Goal: Task Accomplishment & Management: Use online tool/utility

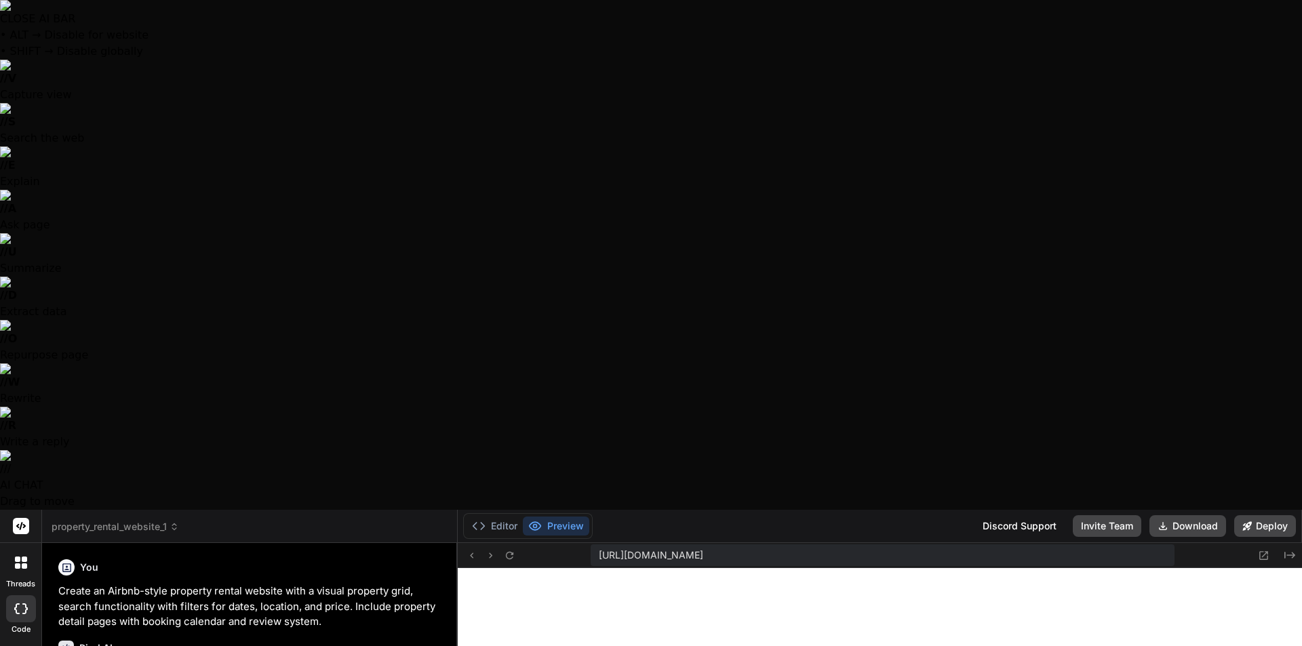
scroll to position [670, 0]
click at [161, 520] on span "property_rental_website_1" at bounding box center [115, 527] width 127 height 14
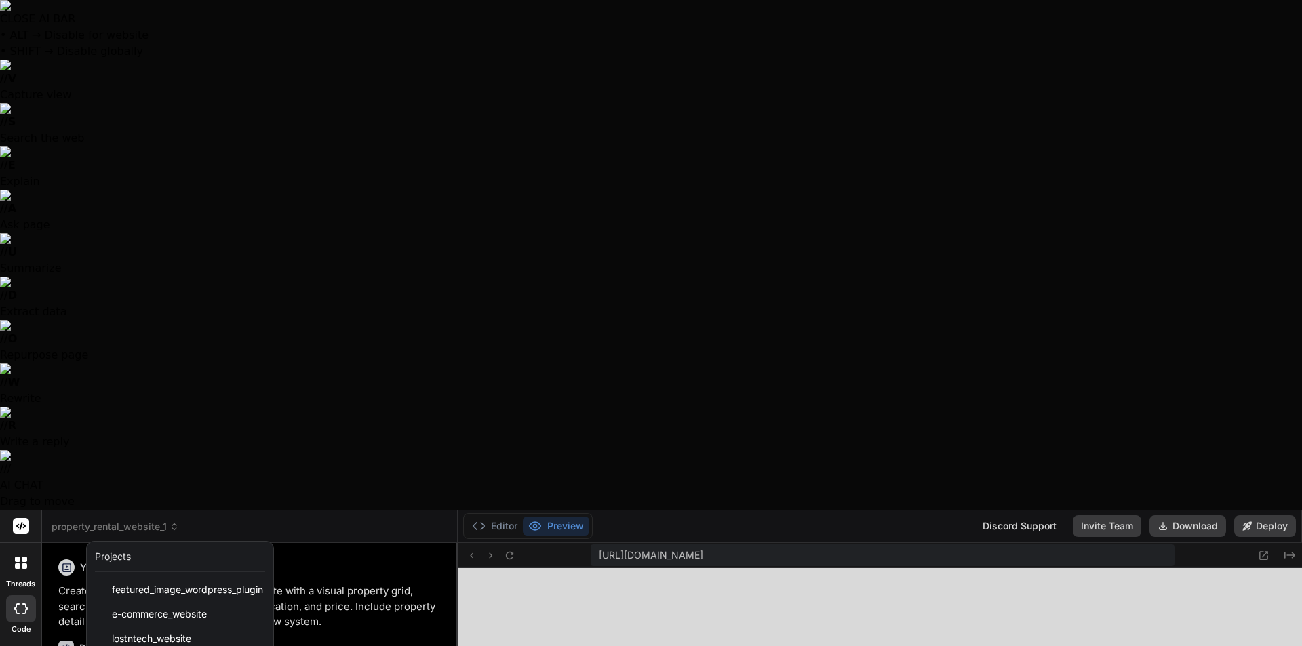
click at [458, 24] on div at bounding box center [651, 323] width 1302 height 646
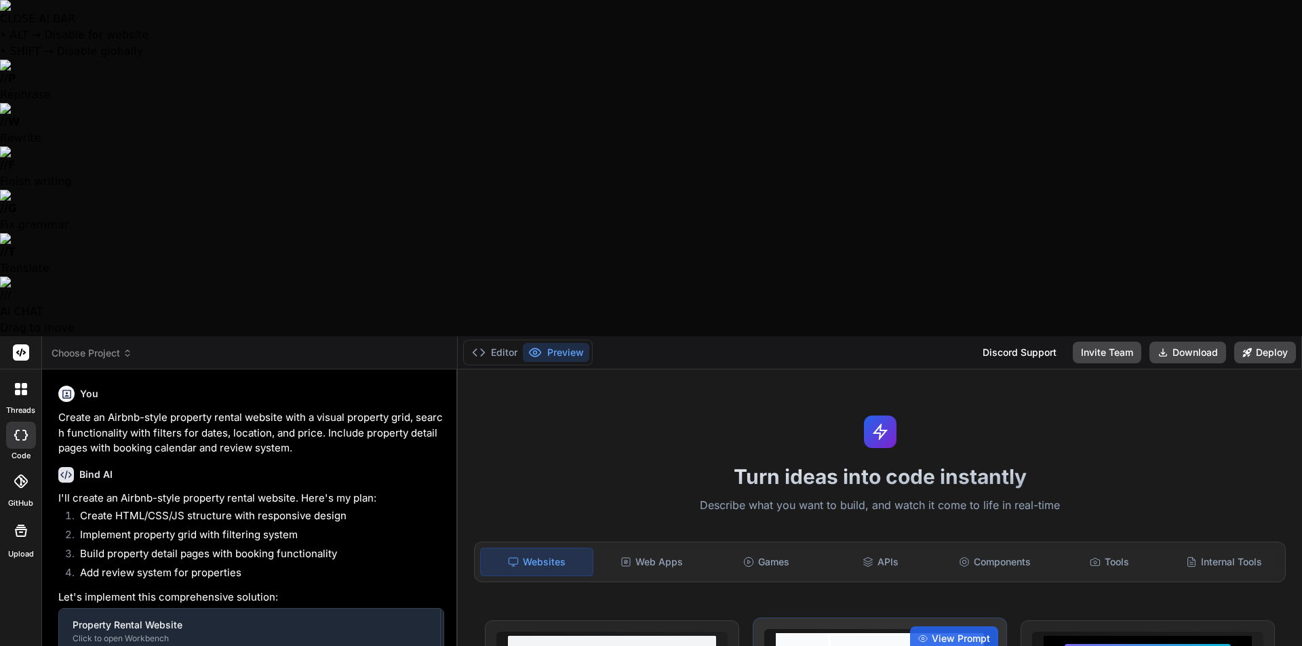
type textarea "x"
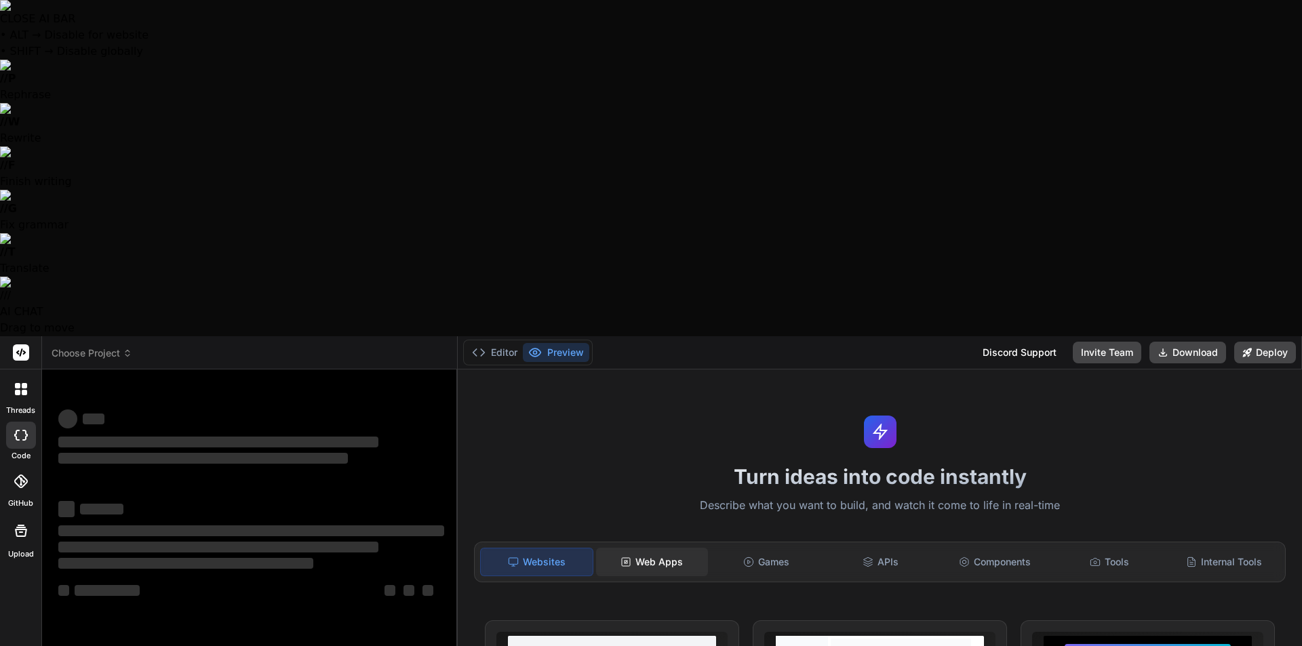
click at [652, 548] on div "Web Apps" at bounding box center [652, 562] width 112 height 28
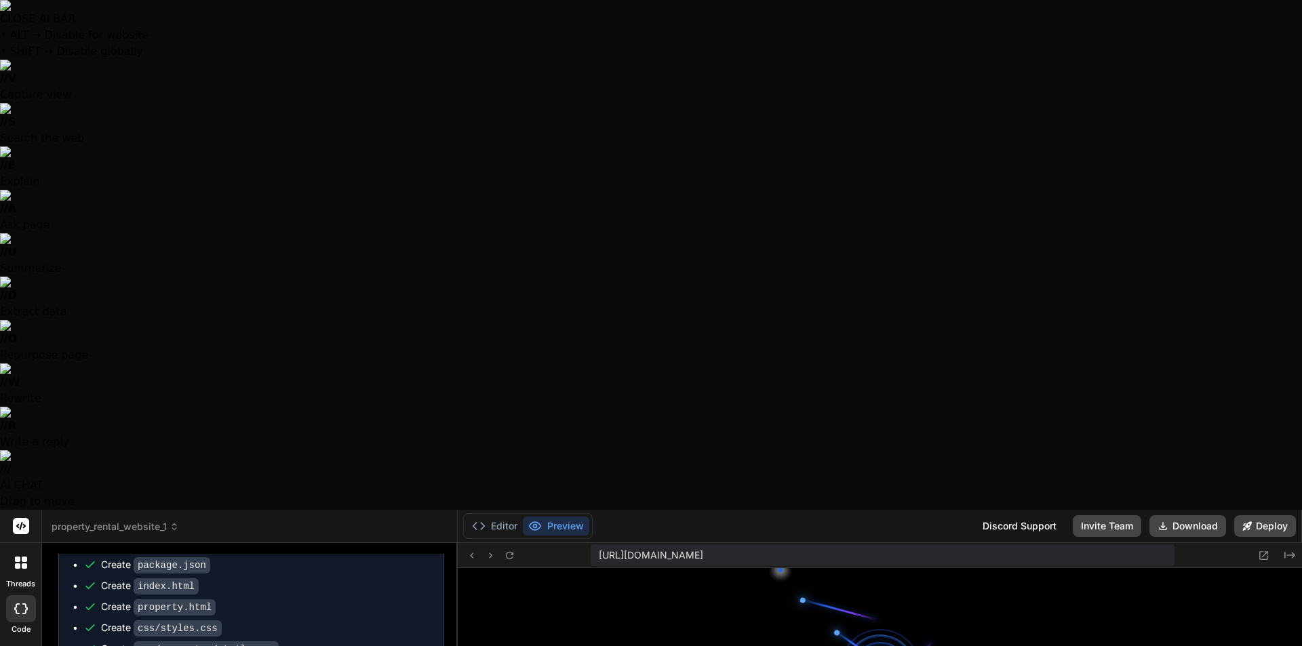
scroll to position [541, 0]
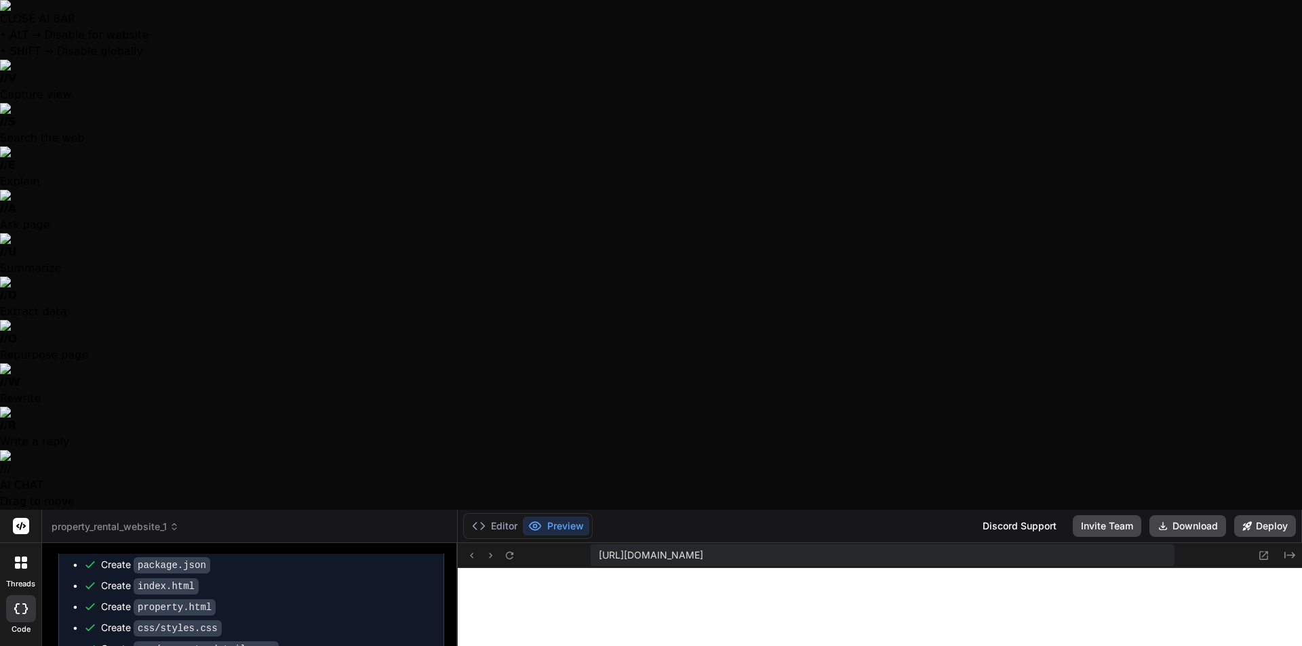
click at [167, 520] on span "property_rental_website_1" at bounding box center [115, 527] width 127 height 14
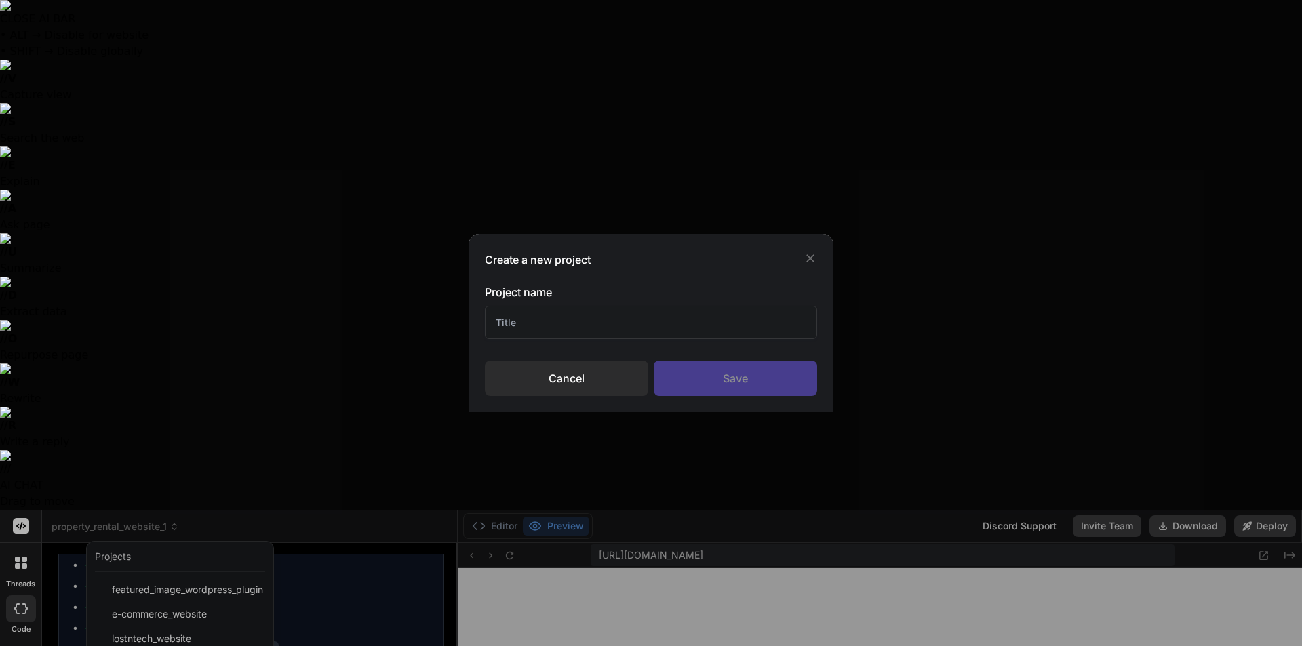
click at [752, 381] on div "Save" at bounding box center [735, 378] width 163 height 35
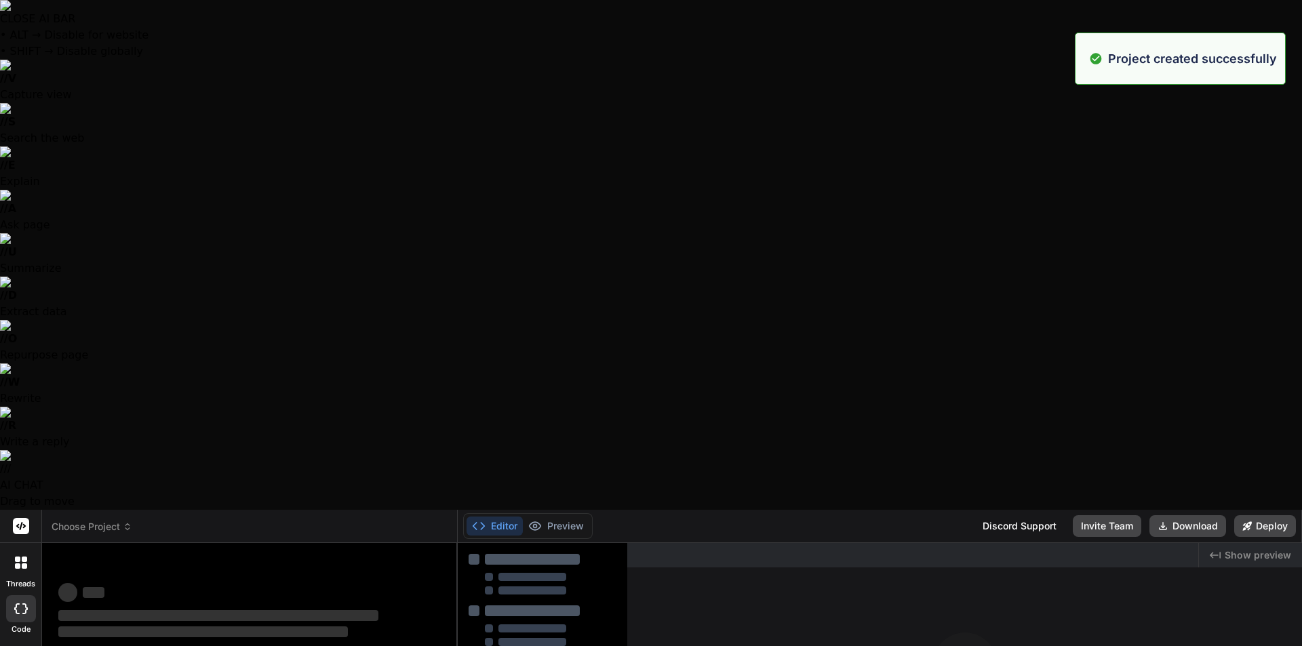
scroll to position [606, 0]
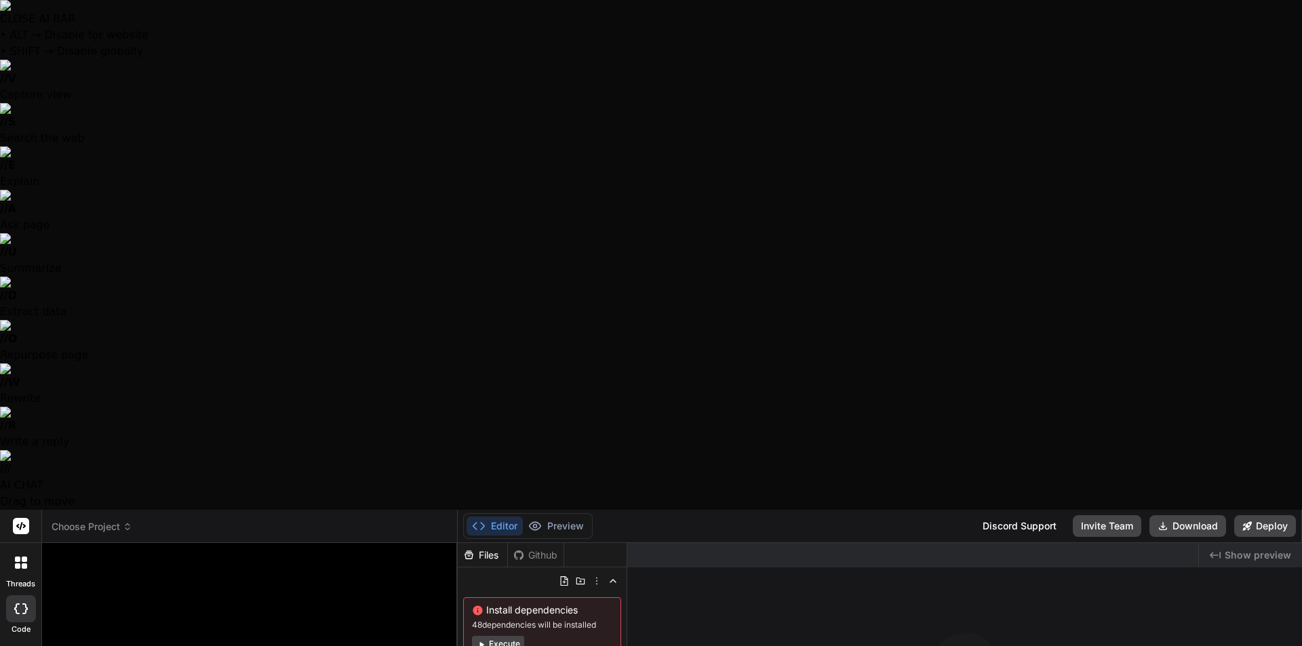
click at [1252, 549] on span "Show preview" at bounding box center [1258, 556] width 66 height 14
click at [1216, 550] on icon "Created with Pixso." at bounding box center [1215, 555] width 11 height 11
click at [1246, 549] on span "Show preview" at bounding box center [1258, 556] width 66 height 14
click at [548, 549] on div "Github" at bounding box center [536, 556] width 56 height 14
click at [22, 563] on icon at bounding box center [24, 565] width 5 height 5
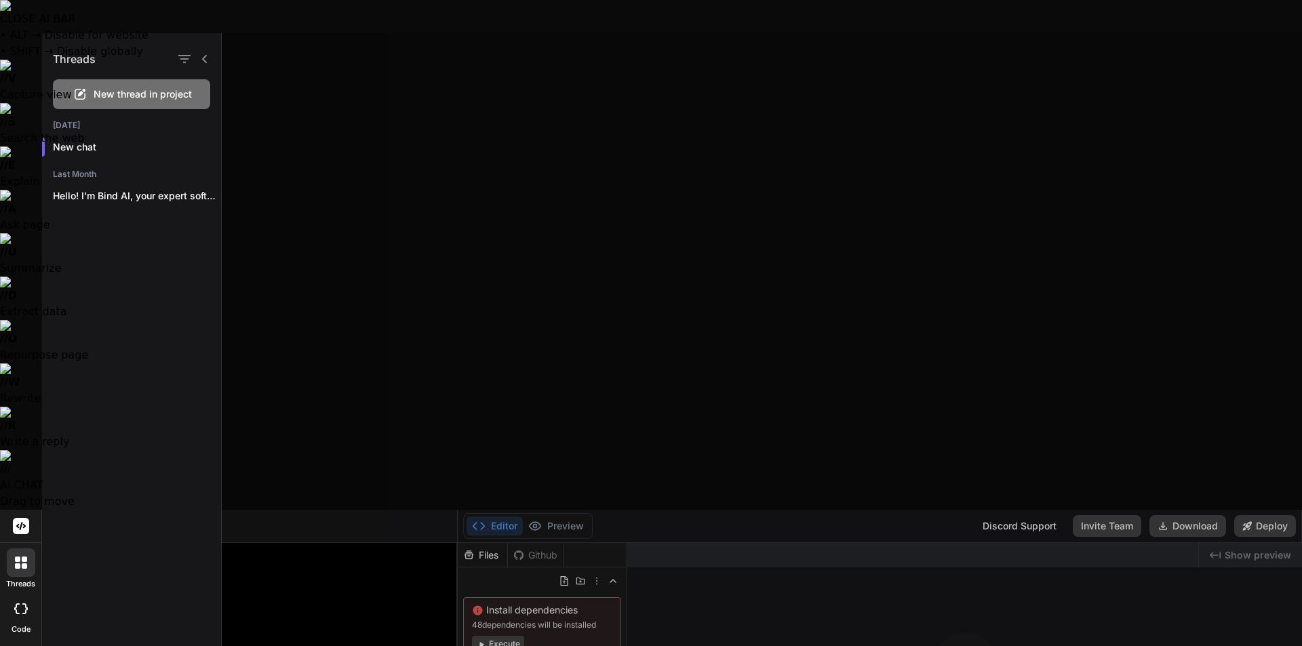
click at [22, 603] on icon at bounding box center [21, 608] width 14 height 11
type textarea "x"
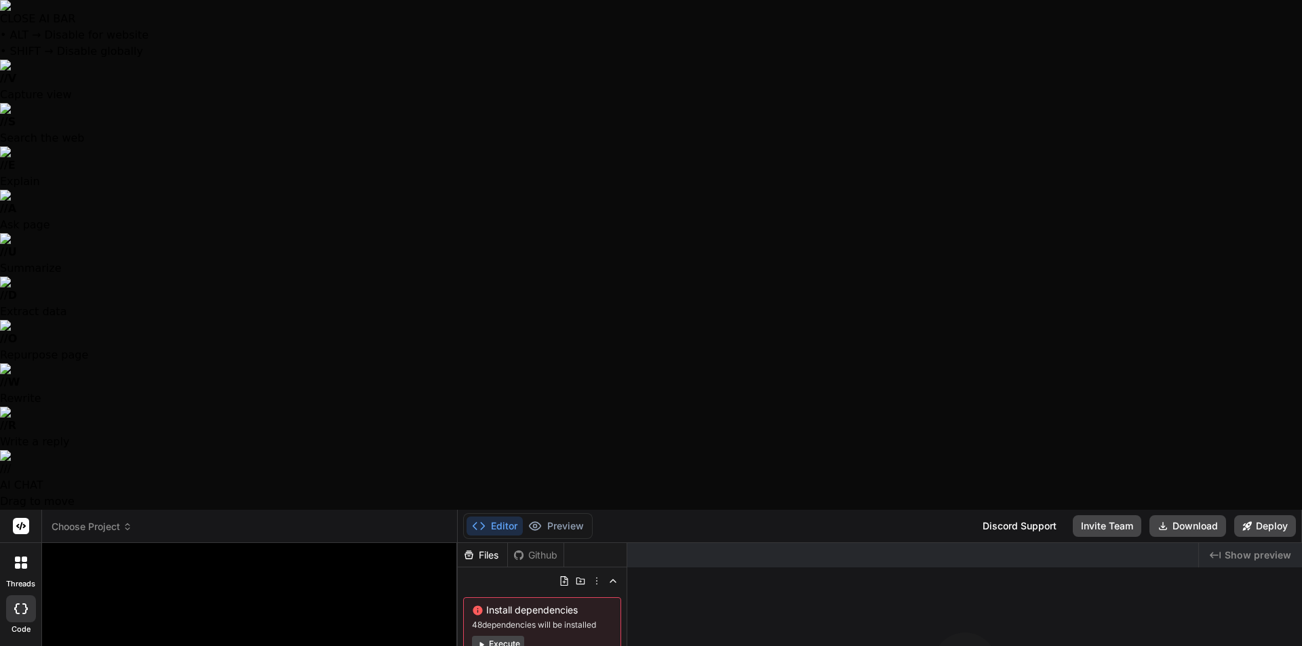
click at [25, 646] on icon at bounding box center [21, 655] width 14 height 14
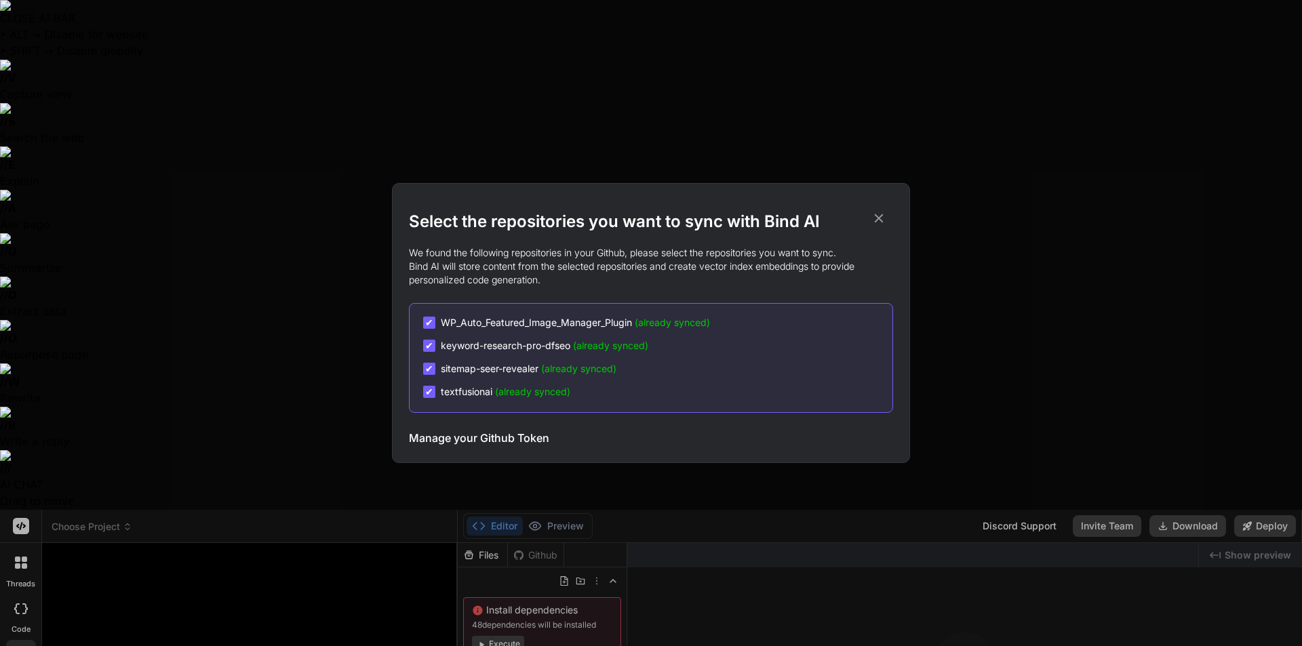
click at [877, 216] on icon at bounding box center [879, 218] width 9 height 9
